Goal: Transaction & Acquisition: Book appointment/travel/reservation

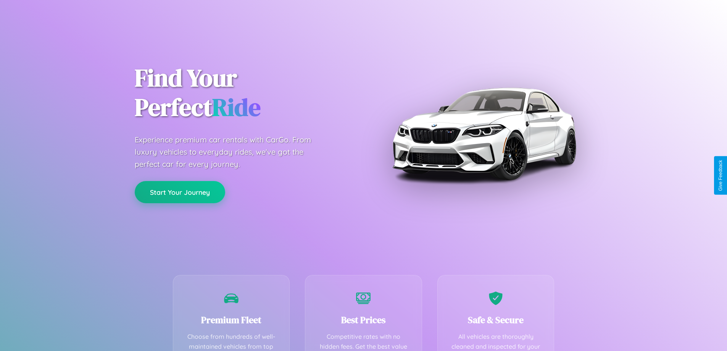
click at [180, 192] on button "Start Your Journey" at bounding box center [180, 192] width 90 height 22
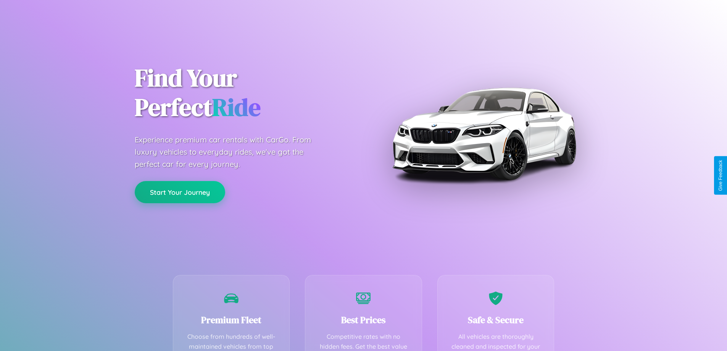
click at [180, 192] on button "Start Your Journey" at bounding box center [180, 192] width 90 height 22
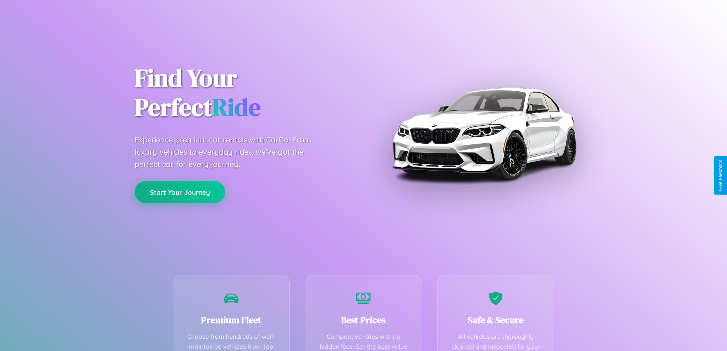
click at [180, 192] on button "Start Your Journey" at bounding box center [180, 192] width 90 height 22
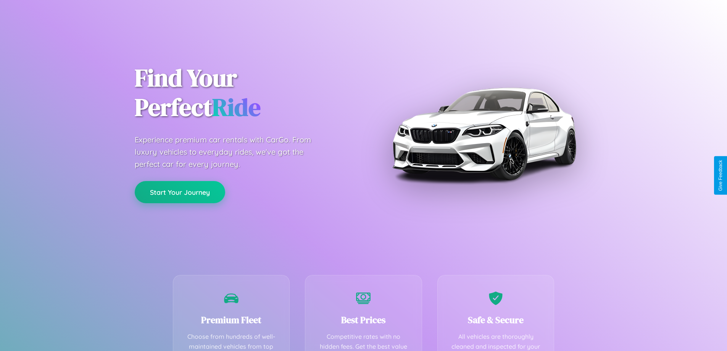
click at [180, 192] on button "Start Your Journey" at bounding box center [180, 192] width 90 height 22
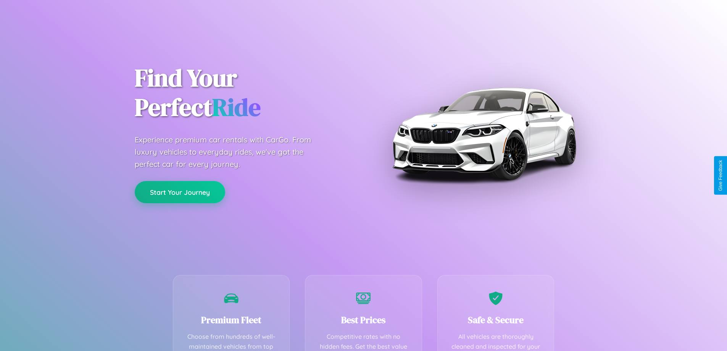
click at [180, 192] on button "Start Your Journey" at bounding box center [180, 192] width 90 height 22
